Goal: Task Accomplishment & Management: Complete application form

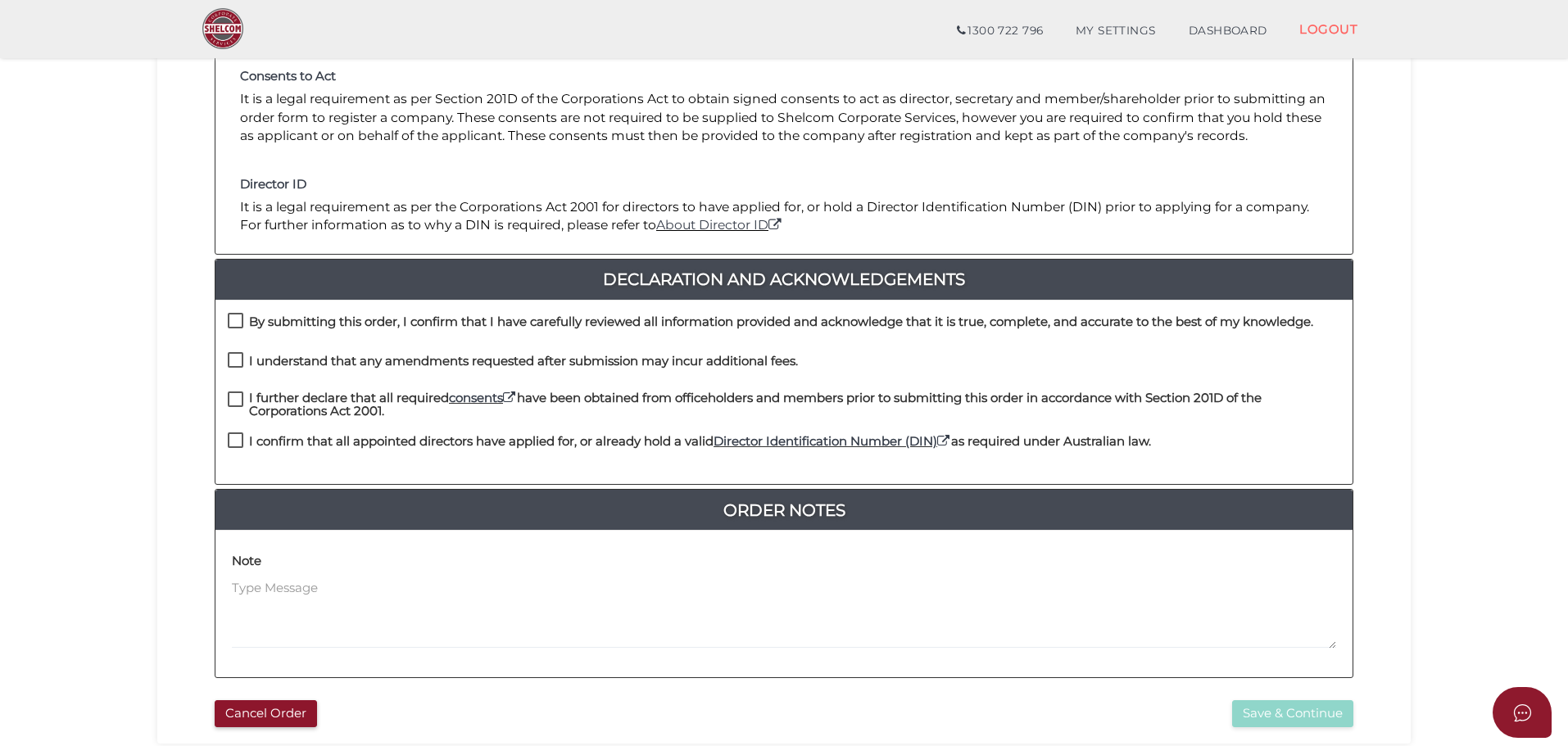
scroll to position [246, 0]
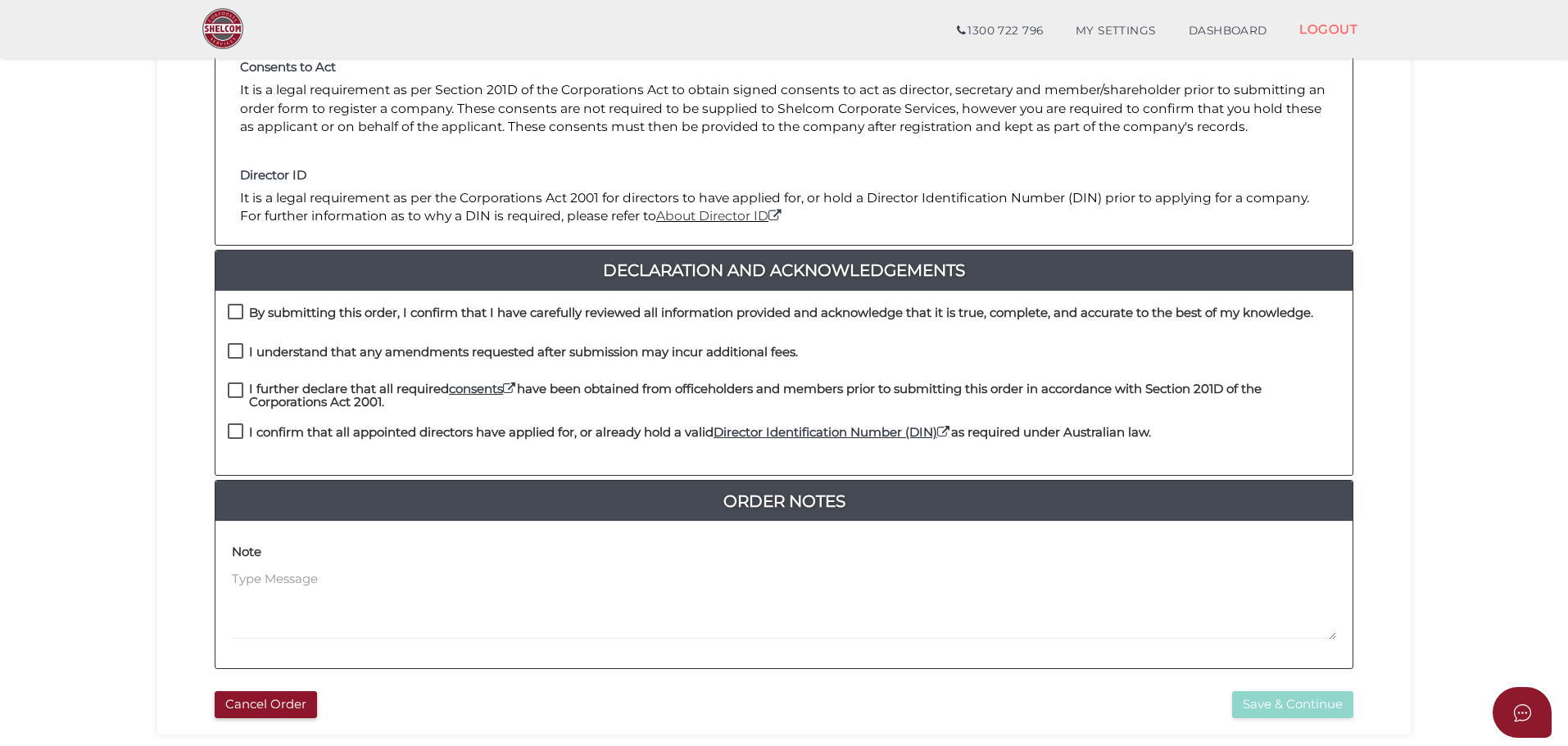
click at [239, 317] on label "By submitting this order, I confirm that I have carefully reviewed all informat…" at bounding box center [771, 317] width 1086 height 20
checkbox input "true"
click at [236, 352] on label "I understand that any amendments requested after submission may incur additiona…" at bounding box center [513, 356] width 570 height 20
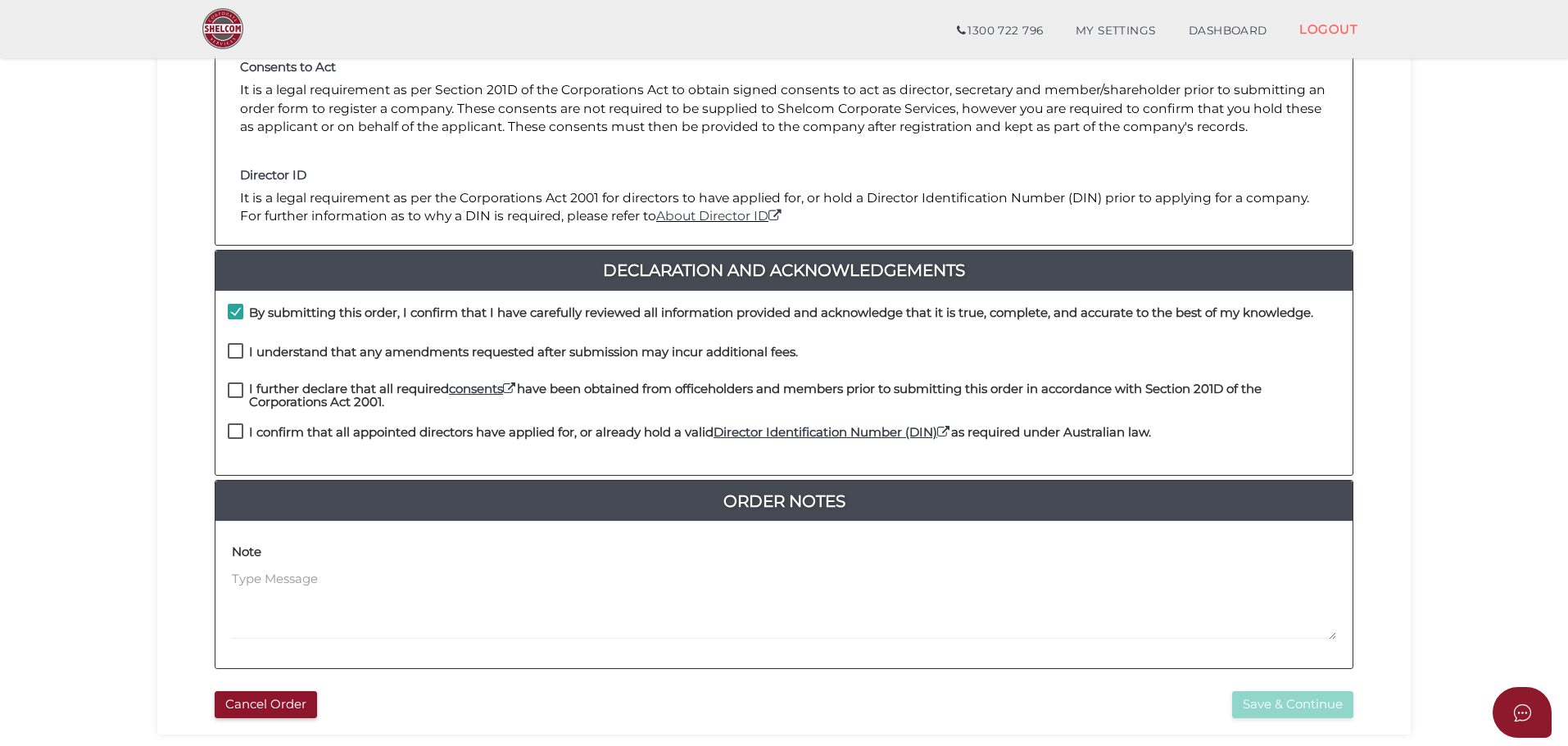
checkbox input "true"
click at [237, 391] on label "I further declare that all required consents have been obtained from officehold…" at bounding box center [784, 392] width 1112 height 20
checkbox input "true"
click at [233, 430] on label "I confirm that all appointed directors have applied for, or already hold a vali…" at bounding box center [689, 436] width 923 height 20
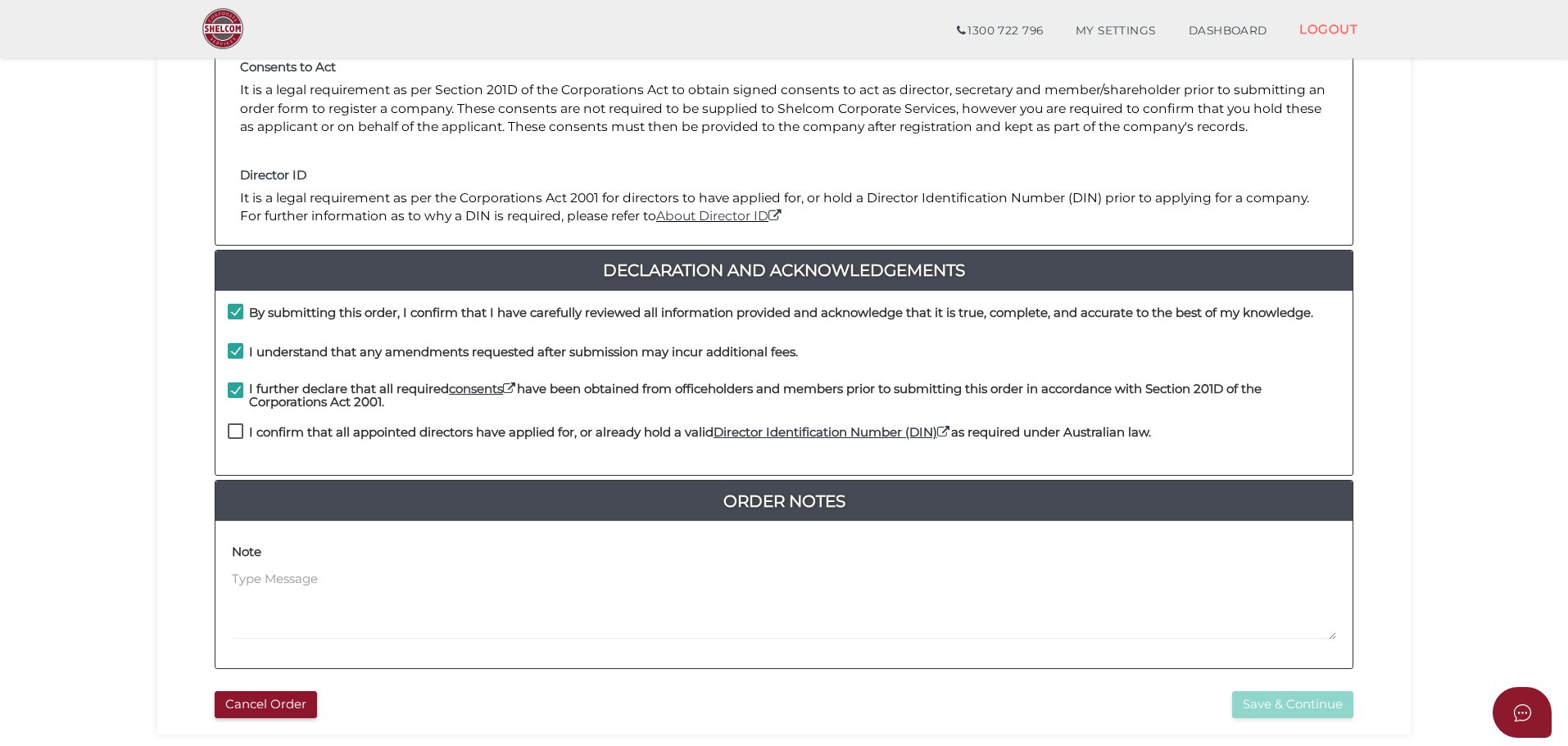
checkbox input "true"
click at [1283, 697] on button "Save & Continue" at bounding box center [1292, 705] width 121 height 27
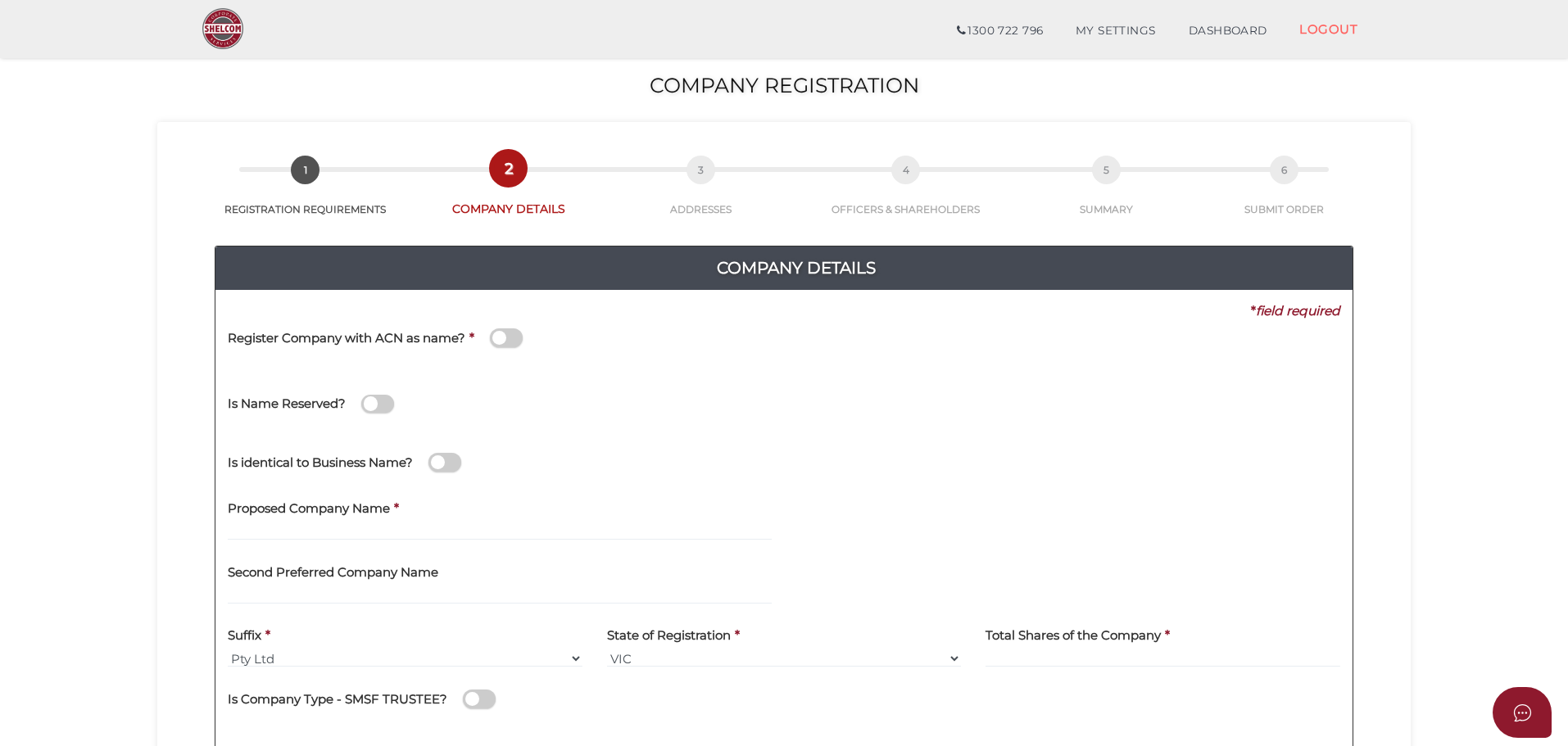
scroll to position [82, 0]
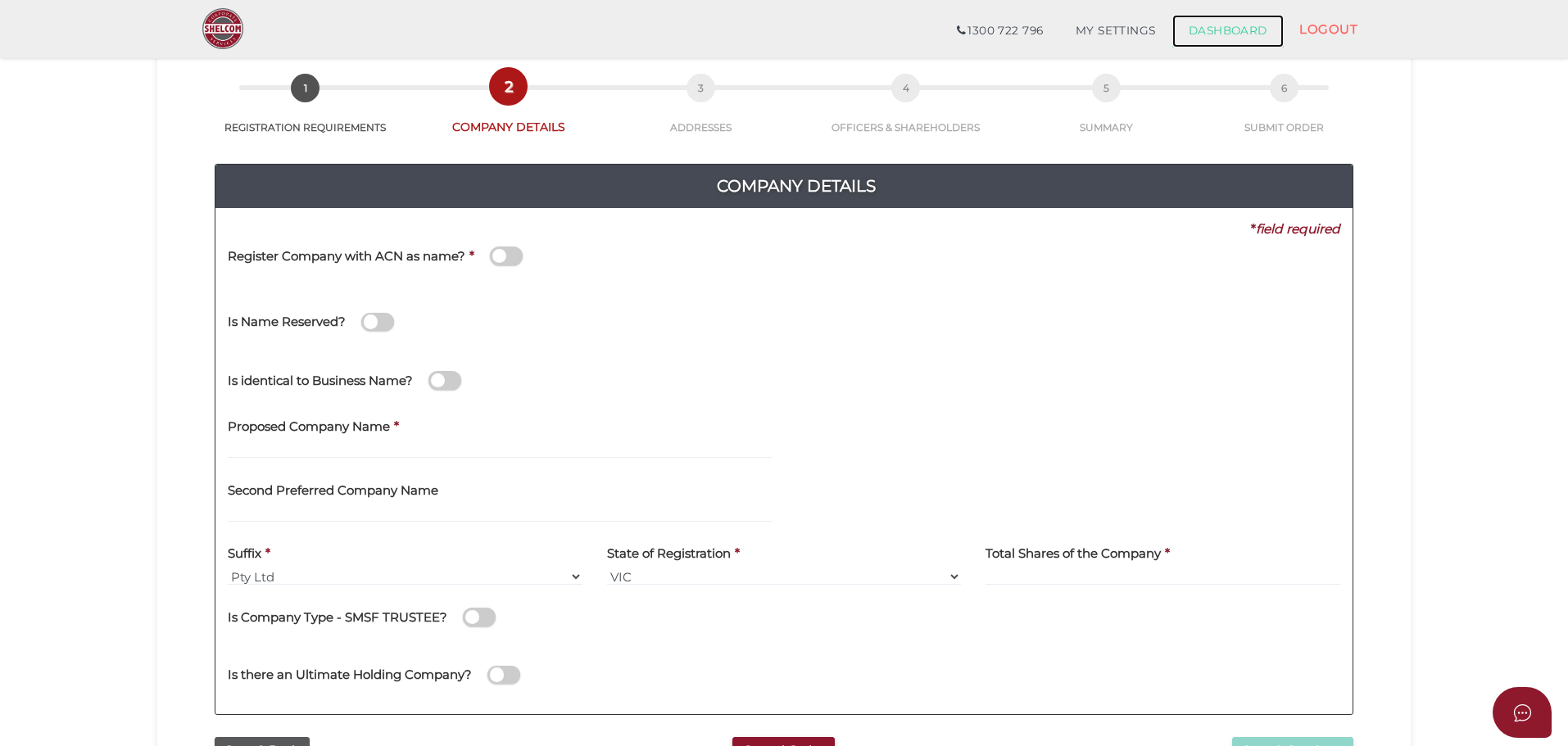
click at [1210, 34] on link "DASHBOARD" at bounding box center [1227, 31] width 111 height 33
